Goal: Task Accomplishment & Management: Use online tool/utility

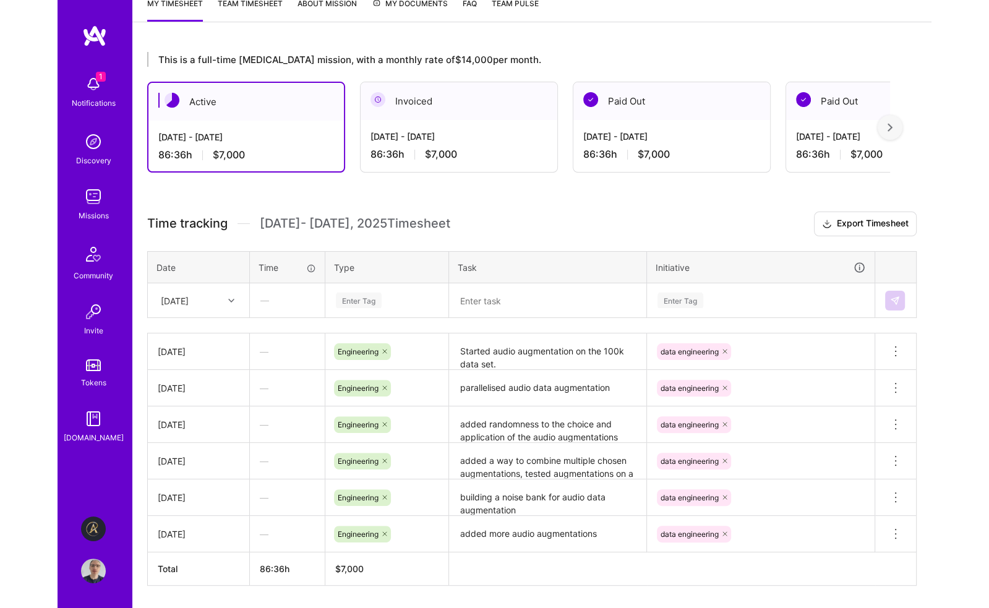
scroll to position [211, 0]
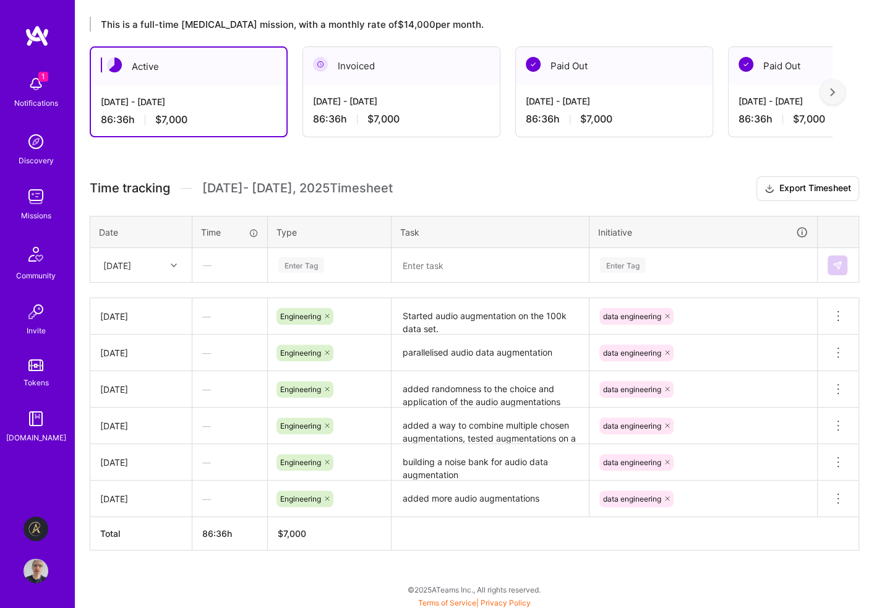
click at [347, 262] on div "Enter Tag" at bounding box center [329, 264] width 105 height 15
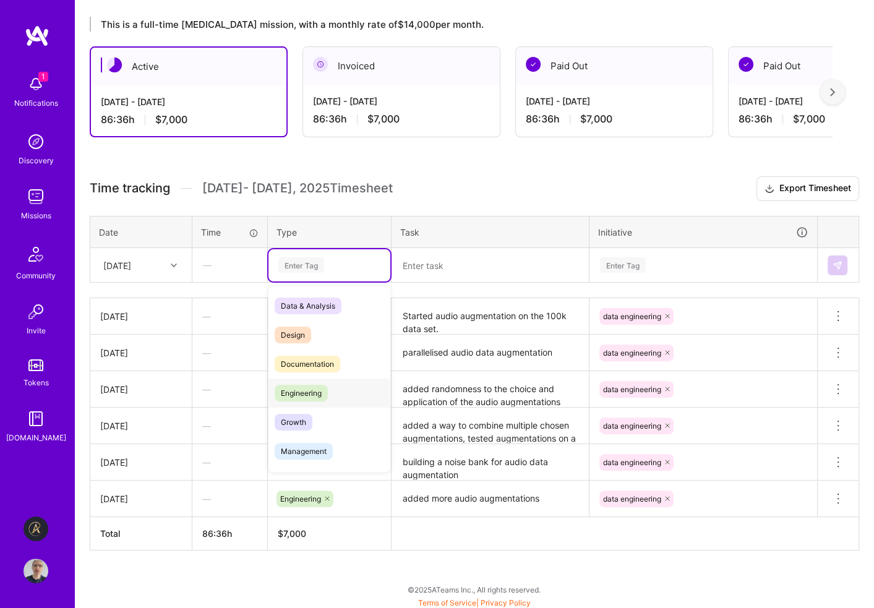
click at [312, 393] on span "Engineering" at bounding box center [301, 393] width 53 height 17
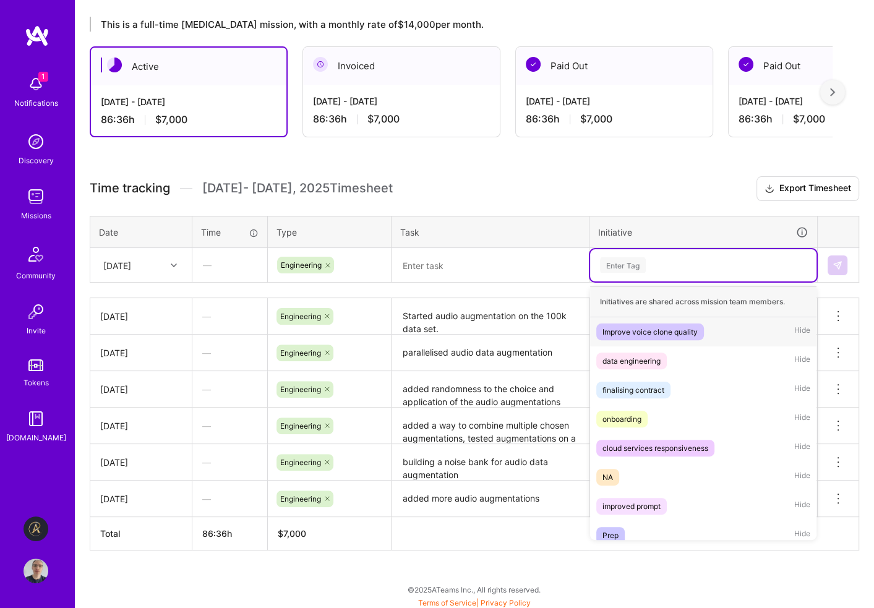
click at [633, 262] on div "Enter Tag" at bounding box center [623, 264] width 46 height 19
click at [641, 360] on div "data engineering" at bounding box center [631, 360] width 58 height 13
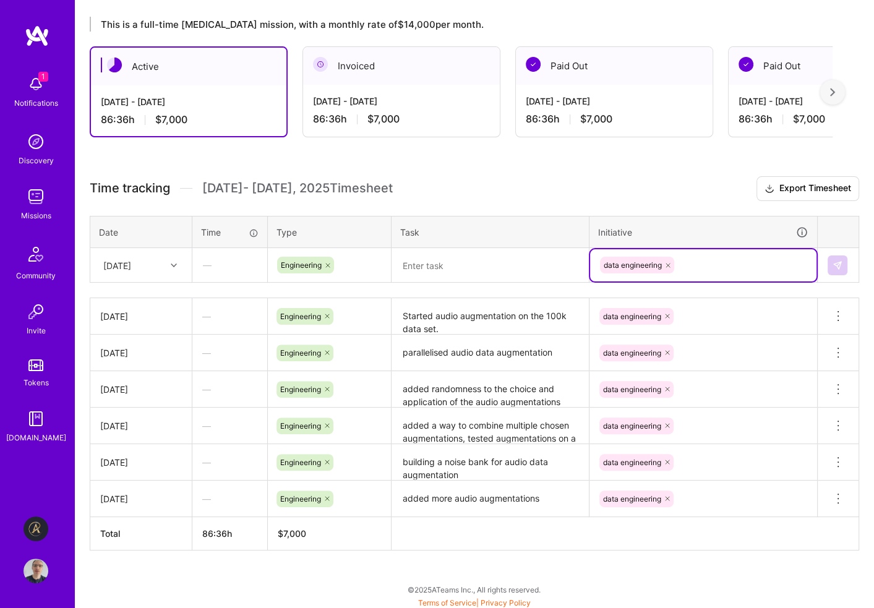
click at [469, 267] on textarea at bounding box center [490, 265] width 195 height 32
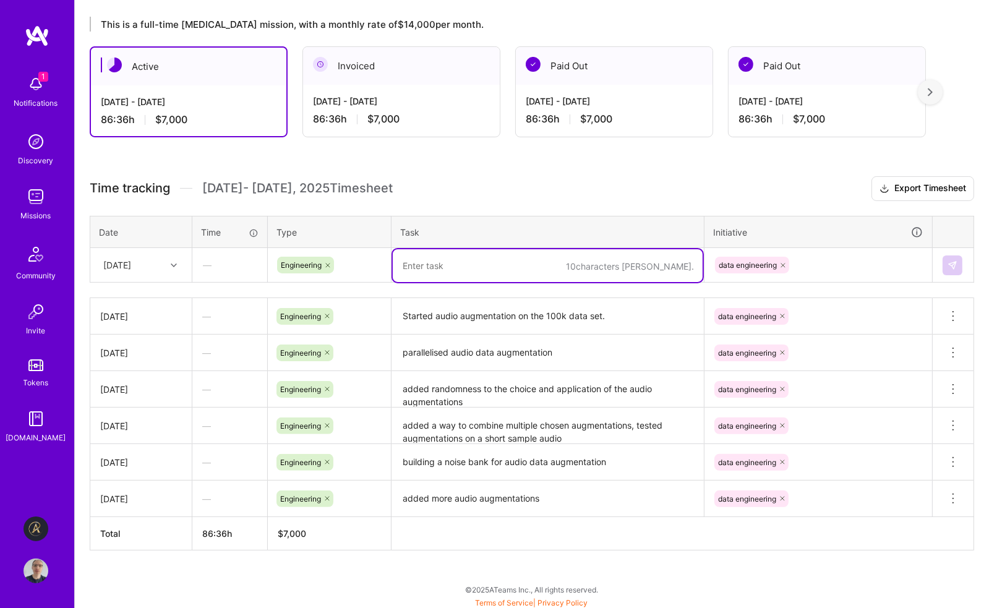
click at [443, 263] on textarea at bounding box center [548, 265] width 310 height 33
click at [452, 262] on textarea "augmented first portion of the 100k data set" at bounding box center [548, 265] width 310 height 33
type textarea "augmented the first portion of the 100k data set"
click at [873, 260] on img at bounding box center [953, 265] width 10 height 10
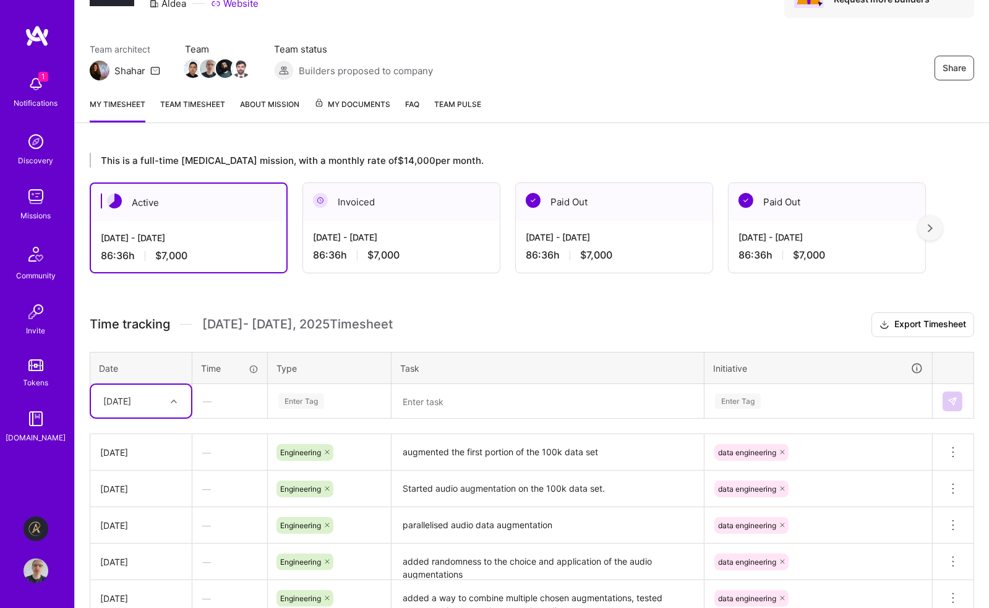
scroll to position [0, 0]
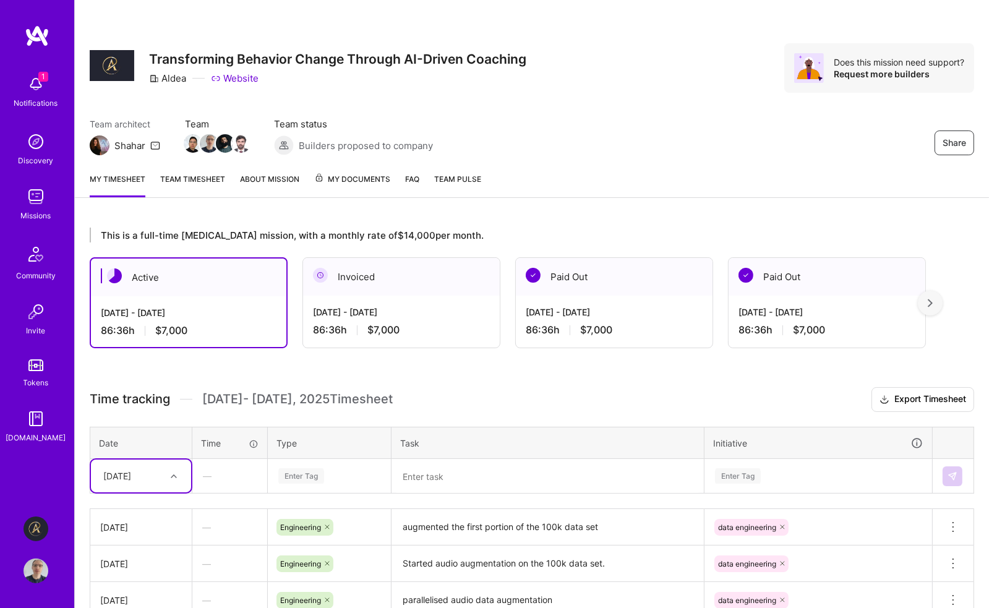
click at [33, 80] on img at bounding box center [36, 84] width 25 height 25
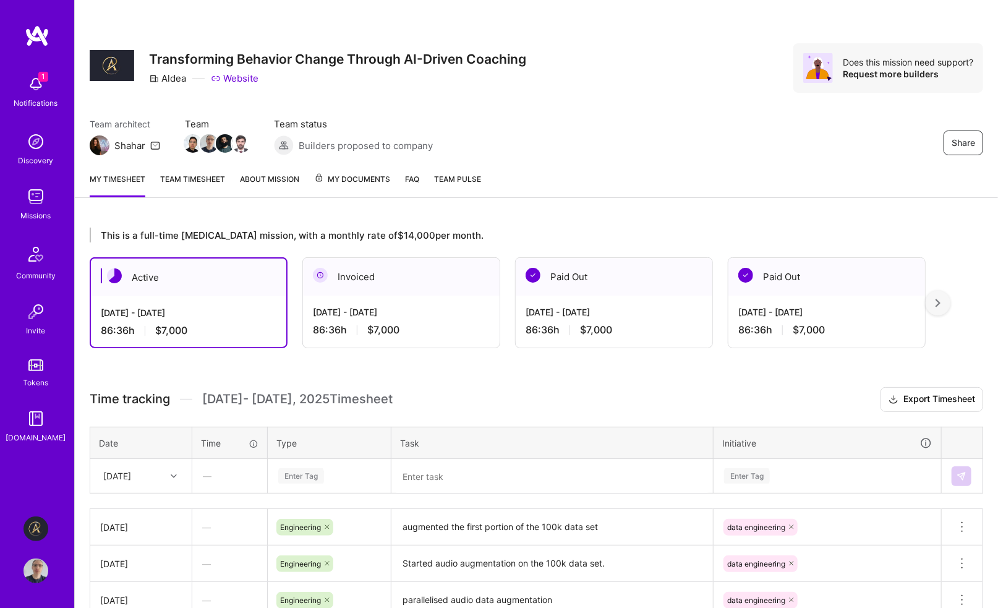
click at [33, 80] on div "1 Notifications Discovery Missions Community Invite Tokens [DOMAIN_NAME]" at bounding box center [37, 256] width 74 height 375
